Goal: Task Accomplishment & Management: Complete application form

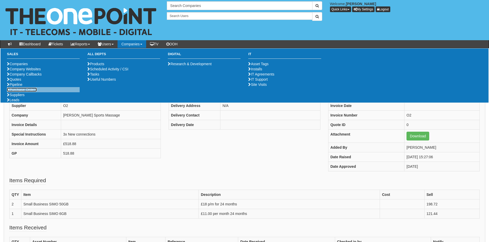
click at [31, 92] on link "Purchase Orders" at bounding box center [22, 90] width 30 height 4
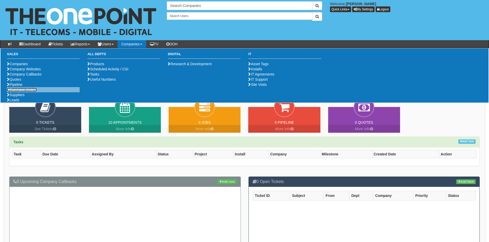
click at [27, 92] on link "Purchase Orders" at bounding box center [22, 90] width 30 height 4
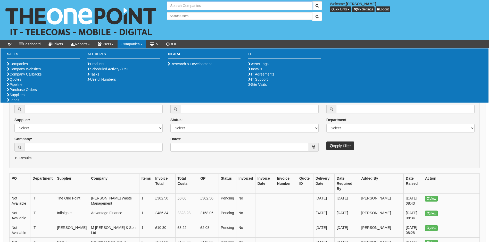
click at [178, 5] on input "text" at bounding box center [239, 5] width 145 height 9
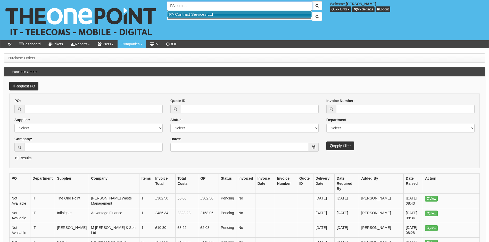
click at [185, 13] on link "PA Contract Services Ltd" at bounding box center [239, 14] width 144 height 7
type input "PA Contract Services Ltd"
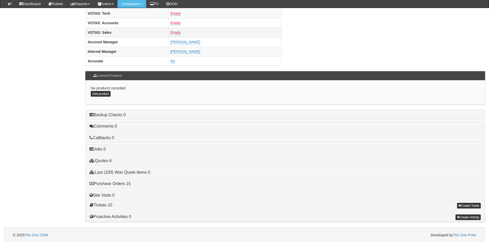
scroll to position [212, 0]
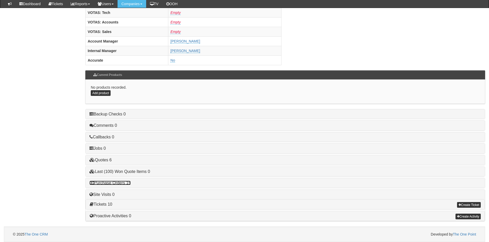
click at [120, 185] on link "Purchase Orders 15" at bounding box center [109, 183] width 41 height 4
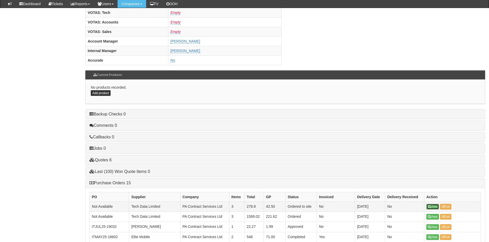
click at [432, 207] on link "View" at bounding box center [432, 207] width 13 height 6
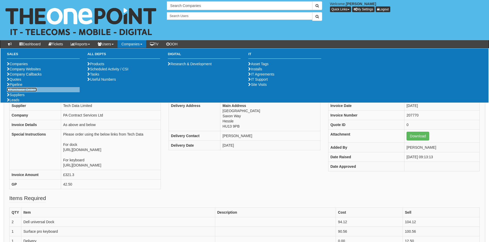
click at [28, 92] on link "Purchase Orders" at bounding box center [22, 90] width 30 height 4
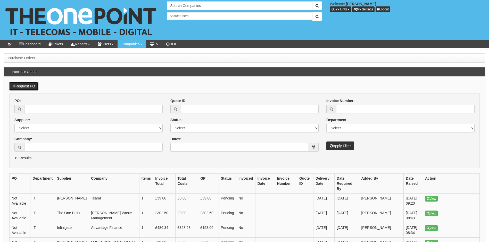
click at [30, 85] on link "Request PO" at bounding box center [23, 86] width 29 height 9
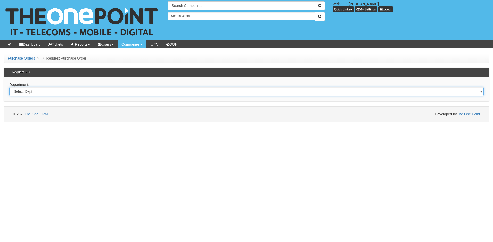
click at [46, 90] on select "Select Dept Digital Internal IT Mobiles Marketing Telecoms" at bounding box center [246, 91] width 474 height 9
select select "?pipeID=&dept=IT"
click at [9, 87] on select "Select Dept Digital Internal IT Mobiles Marketing Telecoms" at bounding box center [246, 91] width 474 height 9
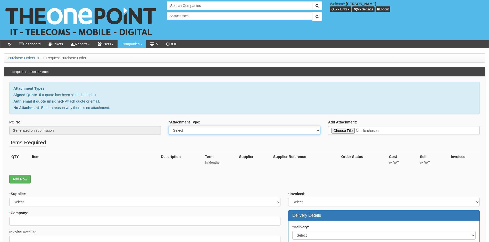
click at [200, 131] on select "Select Signed Quote Auth email with quote if unsigned No Attachment" at bounding box center [245, 130] width 152 height 9
select select "Signed Quote"
click at [169, 126] on select "Select Signed Quote Auth email with quote if unsigned No Attachment" at bounding box center [245, 130] width 152 height 9
type input "C:\fakepath\BG Solicitors - replacement Desktop.pdf"
click at [19, 180] on link "Add Row" at bounding box center [19, 179] width 21 height 9
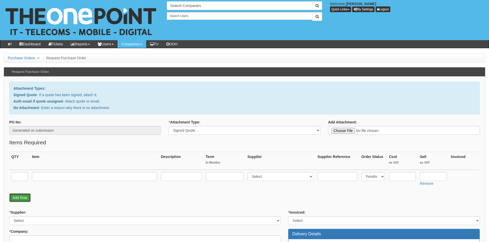
click at [20, 196] on link "Add Row" at bounding box center [19, 197] width 21 height 9
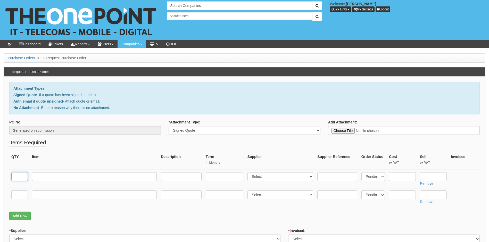
drag, startPoint x: 21, startPoint y: 176, endPoint x: 27, endPoint y: 177, distance: 5.9
click at [21, 176] on input "text" at bounding box center [19, 176] width 16 height 9
type input "1"
click at [12, 195] on input "text" at bounding box center [19, 194] width 16 height 9
type input "1"
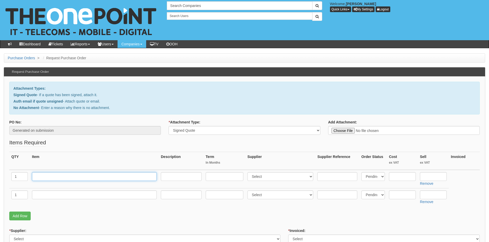
click at [132, 175] on input "text" at bounding box center [94, 176] width 125 height 9
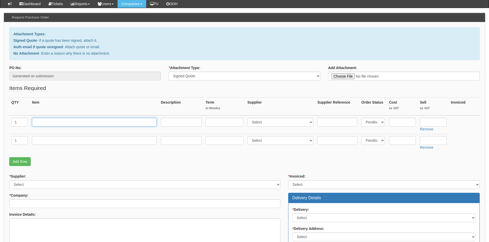
scroll to position [103, 0]
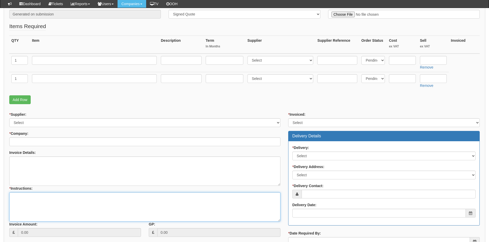
click at [20, 199] on textarea "* Instructions:" at bounding box center [144, 206] width 271 height 29
paste textarea "[URL][DOMAIN_NAME]"
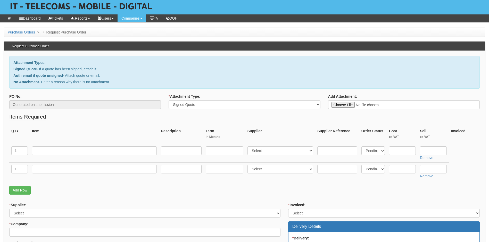
type textarea "Link to desktop below https://intouch.tdsynnex.com/InTouch/MVC/Product/ProductD…"
click at [46, 150] on input "text" at bounding box center [94, 150] width 125 height 9
paste input "HP ProDesk 2 G1i E"
type input "HP ProDesk 2 G1i E"
click at [279, 153] on select "Select 123 REG.co.uk 1Password 3 4Gon AA Jones Electric Ltd Abzorb Access Group…" at bounding box center [280, 150] width 66 height 9
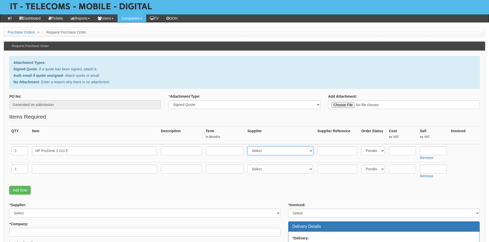
select select "19"
click at [248, 146] on select "Select 123 REG.co.uk 1Password 3 4Gon AA Jones Electric Ltd Abzorb Access Group…" at bounding box center [280, 150] width 66 height 9
click at [401, 150] on input "text" at bounding box center [402, 150] width 27 height 9
click at [404, 148] on input "text" at bounding box center [402, 150] width 27 height 9
type input "471.55"
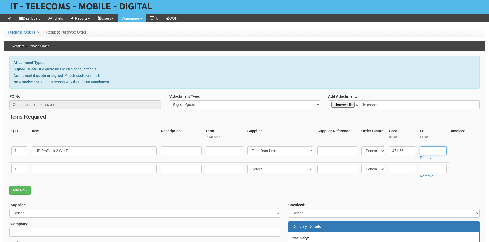
click at [427, 152] on input "text" at bounding box center [433, 150] width 27 height 9
type input "591.55"
drag, startPoint x: 47, startPoint y: 166, endPoint x: 50, endPoint y: 168, distance: 3.3
click at [48, 166] on input "text" at bounding box center [94, 169] width 125 height 9
type input "Delivery"
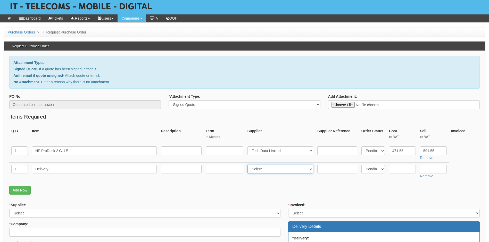
click at [267, 171] on select "Select 123 REG.co.uk 1Password 3 4Gon AA Jones Electric Ltd Abzorb Access Group…" at bounding box center [280, 169] width 66 height 9
select select "19"
click at [248, 165] on select "Select 123 REG.co.uk 1Password 3 4Gon AA Jones Electric Ltd Abzorb Access Group…" at bounding box center [280, 169] width 66 height 9
click at [404, 169] on input "text" at bounding box center [402, 169] width 27 height 9
type input "0.00"
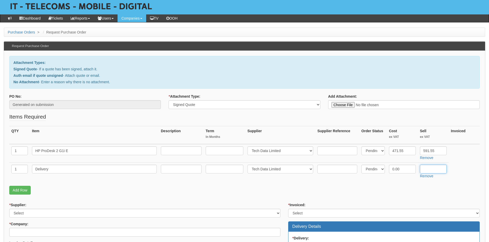
click at [430, 169] on input "text" at bounding box center [433, 169] width 27 height 9
type input "12.50"
click at [203, 186] on p "Add Row" at bounding box center [244, 190] width 470 height 9
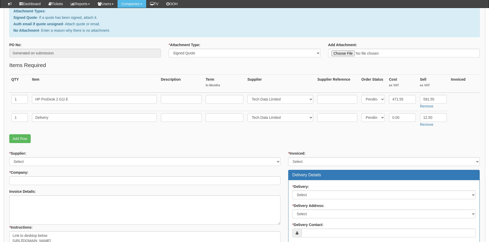
scroll to position [103, 0]
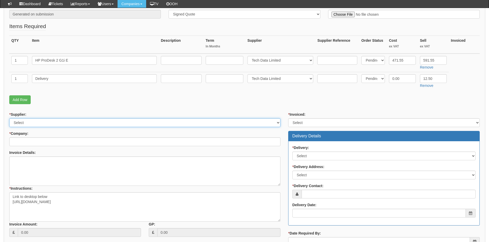
click at [57, 122] on select "Select 123 REG.co.uk 1Password 3 4Gon AA Jones Electric Ltd Abzorb Access Group…" at bounding box center [144, 122] width 271 height 9
select select "19"
click at [9, 118] on select "Select 123 REG.co.uk 1Password 3 4Gon AA Jones Electric Ltd Abzorb Access Group…" at bounding box center [144, 122] width 271 height 9
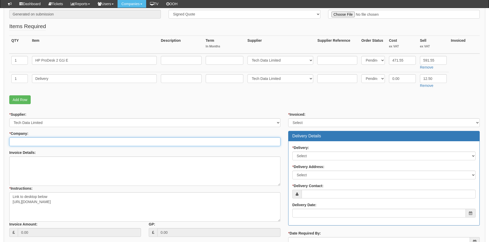
click at [63, 141] on input "* Company:" at bounding box center [144, 141] width 271 height 9
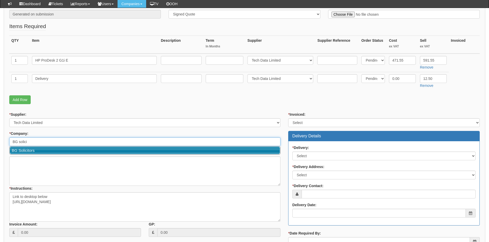
click at [37, 153] on link "BG Solicitors" at bounding box center [145, 150] width 270 height 7
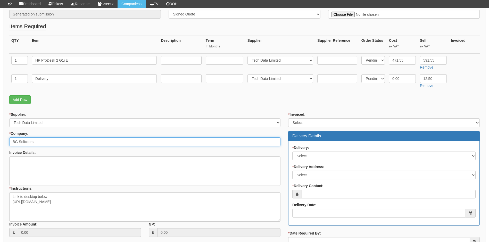
type input "BG Solicitors"
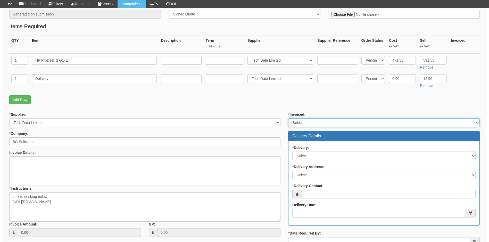
click at [348, 122] on select "Select Yes No N/A STB (part of order)" at bounding box center [383, 122] width 191 height 9
select select "2"
click at [288, 118] on select "Select Yes No N/A STB (part of order)" at bounding box center [383, 122] width 191 height 9
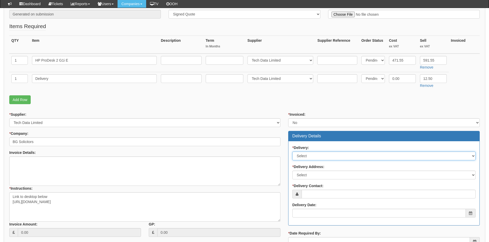
click at [312, 152] on select "Select No Not Applicable Yes" at bounding box center [383, 156] width 183 height 9
select select "1"
click at [292, 152] on select "Select No Not Applicable Yes" at bounding box center [383, 156] width 183 height 9
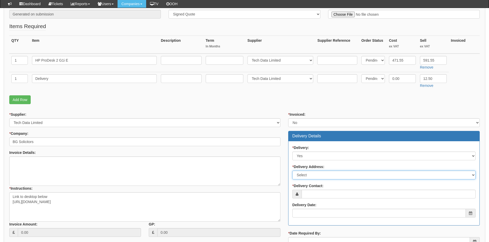
click at [312, 173] on select "Select Not Applicable Main Address - DN31 1JB Other" at bounding box center [383, 175] width 183 height 9
select select "other"
click at [292, 171] on select "Select Not Applicable Main Address - DN31 1JB Other" at bounding box center [383, 175] width 183 height 9
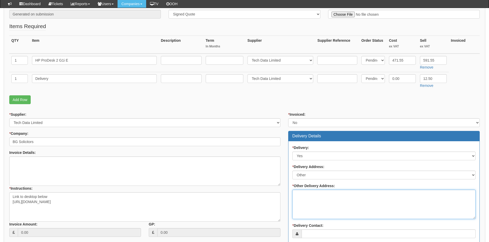
click at [310, 198] on textarea "* Other Delivery Address:" at bounding box center [383, 204] width 183 height 29
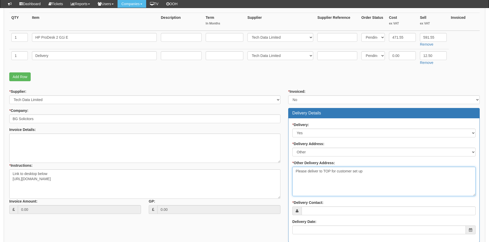
scroll to position [155, 0]
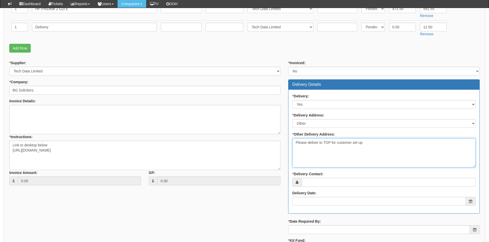
type textarea "Please deliver to TOP for customer set up"
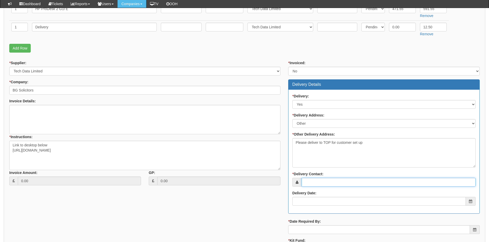
click at [328, 182] on input "* Delivery Contact:" at bounding box center [388, 182] width 174 height 9
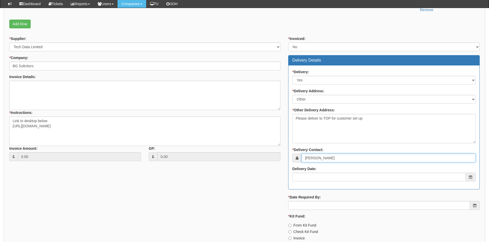
scroll to position [180, 0]
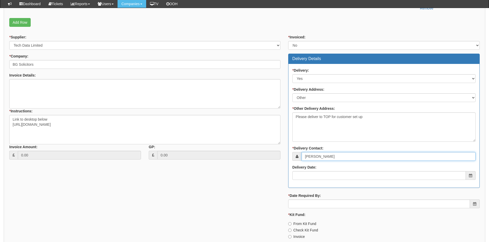
click at [325, 158] on input "Rachel" at bounding box center [388, 156] width 174 height 9
type input "[PERSON_NAME]"
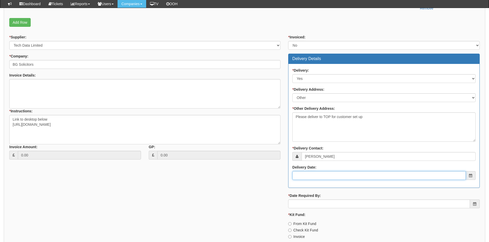
click at [325, 177] on input "Delivery Date:" at bounding box center [378, 175] width 173 height 9
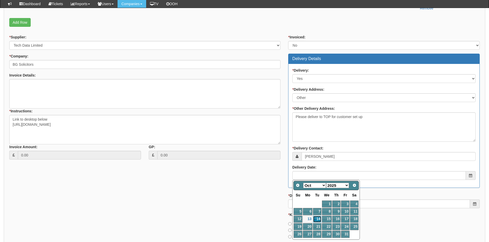
click at [318, 218] on link "14" at bounding box center [317, 219] width 8 height 7
type input "2025-10-14"
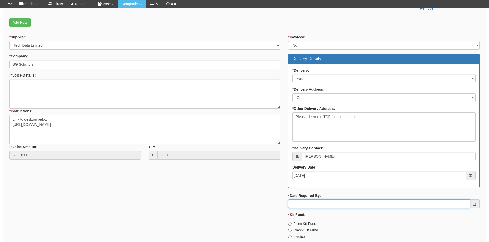
click at [312, 202] on input "* Date Required By:" at bounding box center [379, 203] width 182 height 9
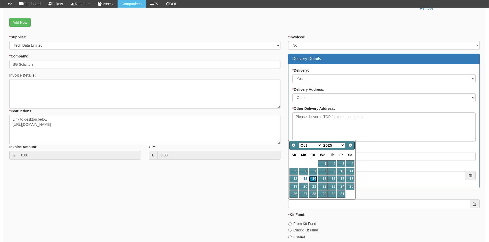
click at [313, 178] on link "14" at bounding box center [313, 178] width 8 height 7
type input "2025-10-14"
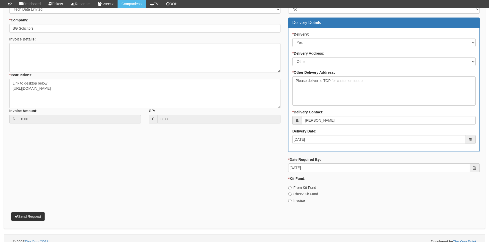
scroll to position [224, 0]
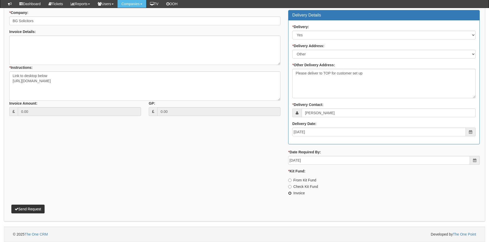
click at [290, 195] on input "Invoice" at bounding box center [289, 192] width 3 height 3
radio input "true"
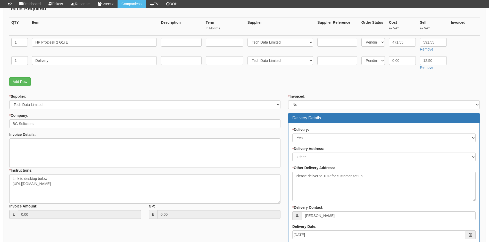
scroll to position [121, 0]
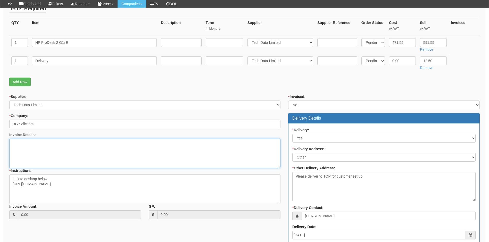
click at [45, 147] on textarea "Invoice Details:" at bounding box center [144, 153] width 271 height 29
click at [48, 143] on textarea "Invoice Details:" at bounding box center [144, 153] width 271 height 29
click at [24, 146] on textarea "Invoice Details:" at bounding box center [144, 153] width 271 height 29
type textarea "As above and below"
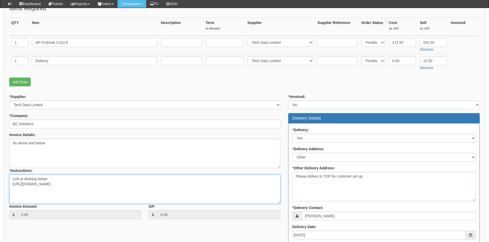
click at [167, 185] on textarea "Link to desktop below https://intouch.tdsynnex.com/InTouch/MVC/Product/ProductD…" at bounding box center [144, 188] width 271 height 29
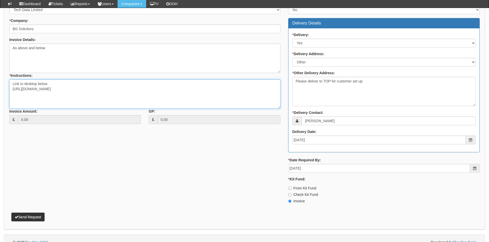
scroll to position [224, 0]
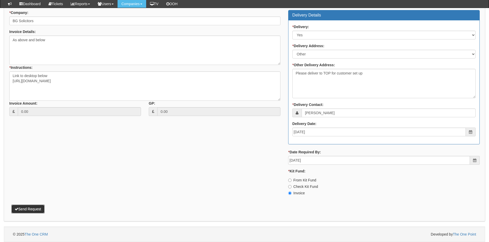
click at [29, 209] on button "Send Request" at bounding box center [27, 209] width 33 height 9
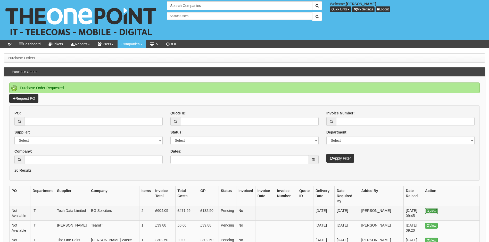
click at [434, 208] on link "View" at bounding box center [431, 211] width 13 height 6
